Goal: Book appointment/travel/reservation

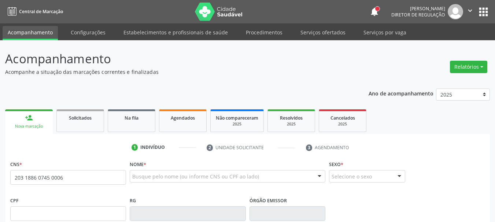
type input "203 1886 0745 0006"
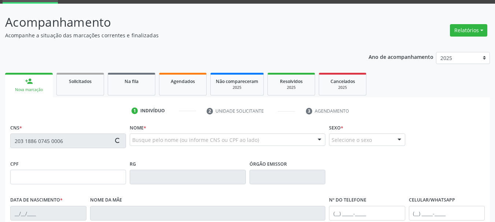
type input "022.155.124-74"
type input "[DATE]"
type input "[PERSON_NAME]"
type input "[PHONE_NUMBER]"
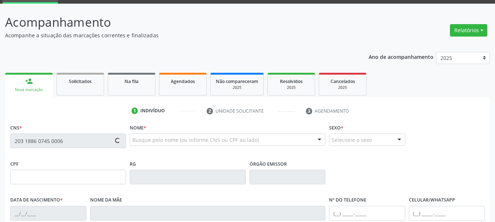
type input "366"
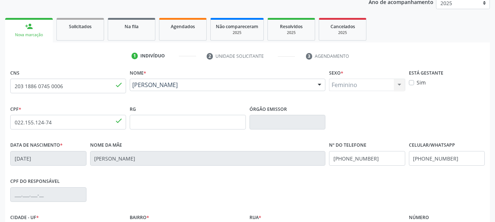
scroll to position [110, 0]
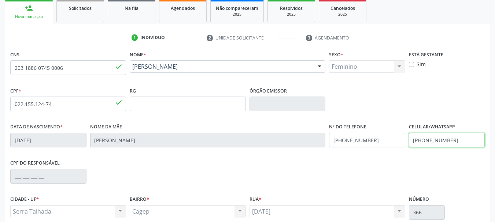
drag, startPoint x: 458, startPoint y: 139, endPoint x: 363, endPoint y: 152, distance: 95.8
click at [363, 151] on div "Data de nascimento * [DATE] Nome da mãe [PERSON_NAME] Nº do Telefone [PHONE_NUM…" at bounding box center [247, 140] width 478 height 36
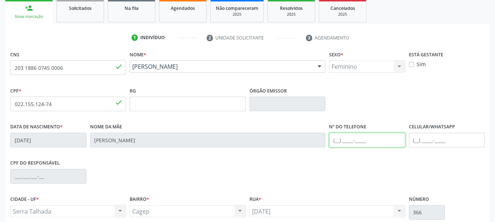
drag, startPoint x: 388, startPoint y: 140, endPoint x: 269, endPoint y: 152, distance: 119.0
click at [269, 152] on div "Data de nascimento * [DATE] Nome da mãe [PERSON_NAME] Nº do Telefone Celular/Wh…" at bounding box center [247, 140] width 478 height 36
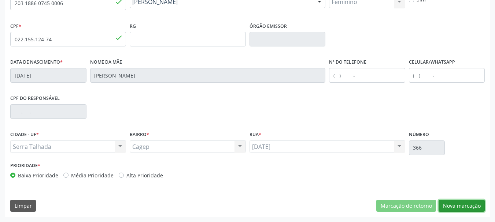
click at [476, 207] on button "Nova marcação" at bounding box center [462, 206] width 46 height 12
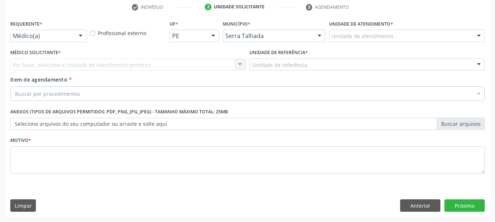
scroll to position [141, 0]
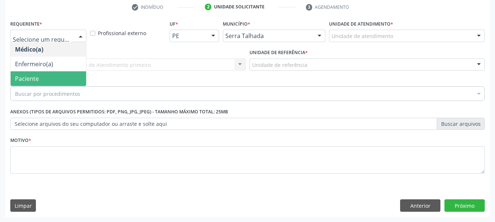
click at [45, 82] on span "Paciente" at bounding box center [49, 78] width 76 height 15
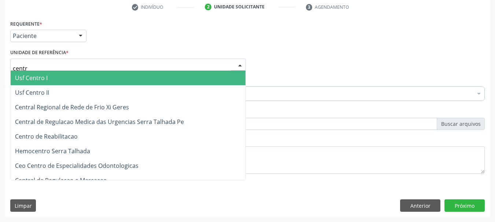
type input "centro"
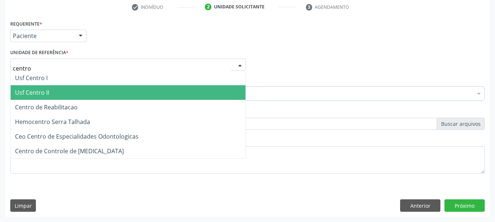
click at [52, 104] on span "Centro de Reabilitacao" at bounding box center [46, 107] width 63 height 8
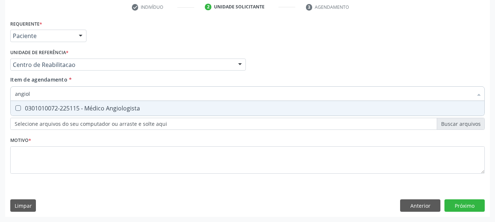
type input "angiolo"
click at [65, 108] on div "0301010072-225115 - Médico Angiologista" at bounding box center [247, 109] width 465 height 6
checkbox Angiologista "true"
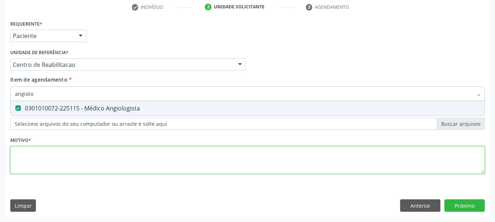
click at [54, 148] on div "Requerente * Paciente Médico(a) Enfermeiro(a) Paciente Nenhum resultado encontr…" at bounding box center [247, 101] width 475 height 166
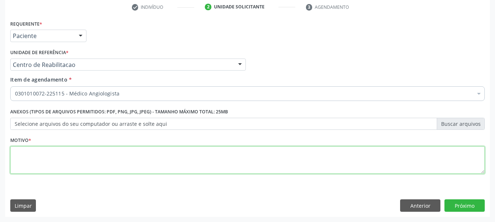
click at [47, 168] on div "Requerente * Paciente Médico(a) Enfermeiro(a) Paciente Nenhum resultado encontr…" at bounding box center [247, 101] width 475 height 166
type textarea "..."
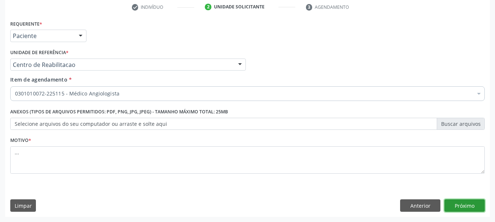
click at [459, 207] on button "Próximo" at bounding box center [465, 206] width 40 height 12
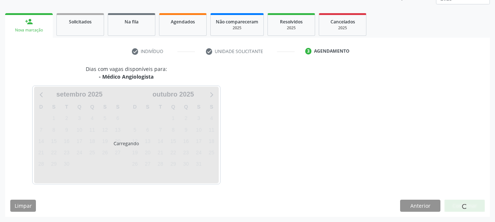
scroll to position [96, 0]
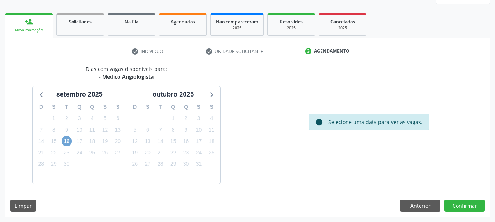
click at [67, 139] on span "16" at bounding box center [67, 141] width 10 height 10
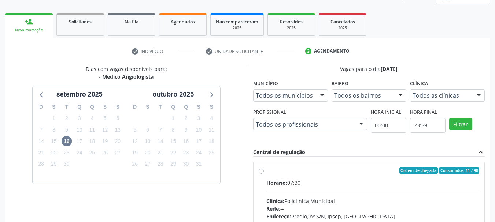
click at [266, 170] on label "Ordem de chegada Consumidos: 11 / 40 Horário: 07:30 Clínica: Policlinica Munici…" at bounding box center [372, 223] width 213 height 113
click at [259, 170] on input "Ordem de chegada Consumidos: 11 / 40 Horário: 07:30 Clínica: Policlinica Munici…" at bounding box center [261, 170] width 5 height 7
radio input "true"
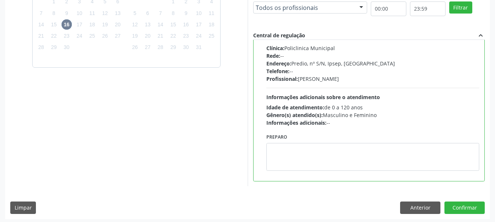
scroll to position [216, 0]
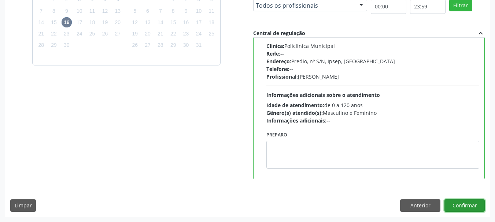
click at [463, 211] on button "Confirmar" at bounding box center [465, 206] width 40 height 12
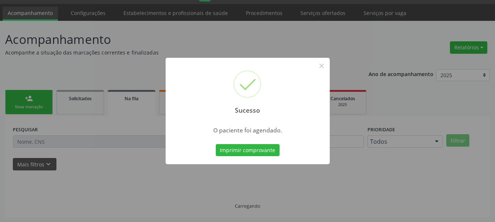
scroll to position [19, 0]
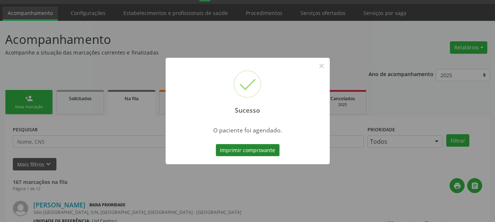
click at [241, 147] on button "Imprimir comprovante" at bounding box center [248, 150] width 64 height 12
